Goal: Find contact information: Find contact information

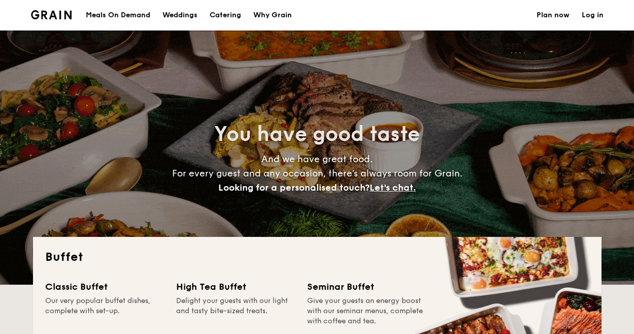
select select
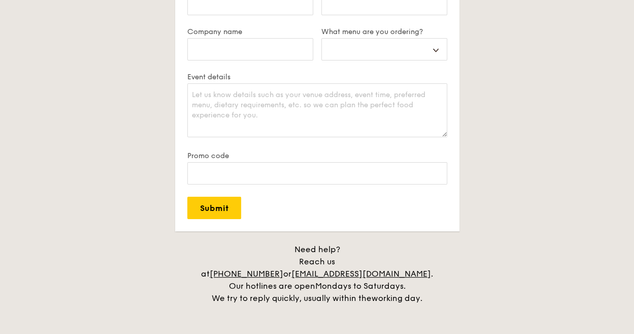
scroll to position [2081, 0]
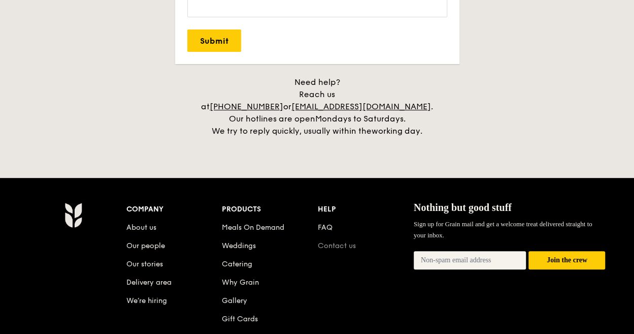
click at [341, 241] on link "Contact us" at bounding box center [337, 245] width 38 height 9
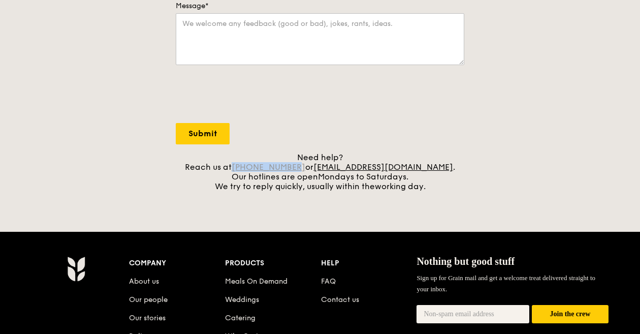
drag, startPoint x: 257, startPoint y: 167, endPoint x: 316, endPoint y: 168, distance: 58.9
click at [316, 168] on div "Need help? Reach us at [PHONE_NUMBER] or [EMAIL_ADDRESS][DOMAIN_NAME] . Our hot…" at bounding box center [320, 171] width 288 height 39
